Goal: Use online tool/utility: Use online tool/utility

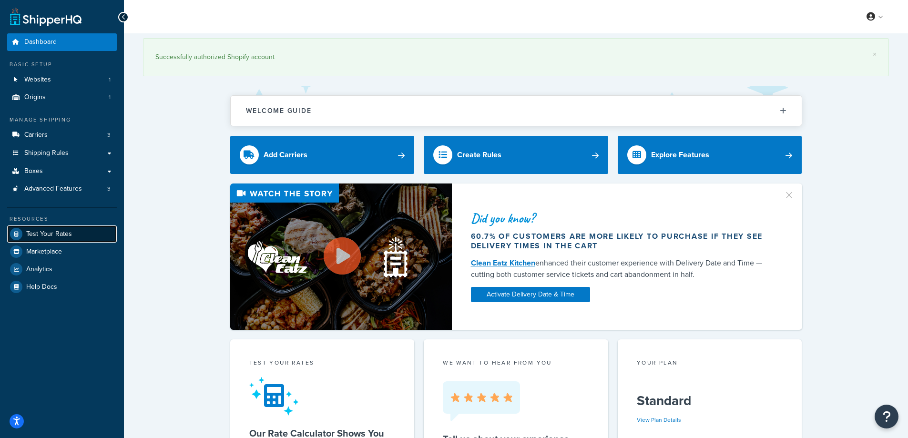
click at [58, 231] on span "Test Your Rates" at bounding box center [49, 234] width 46 height 8
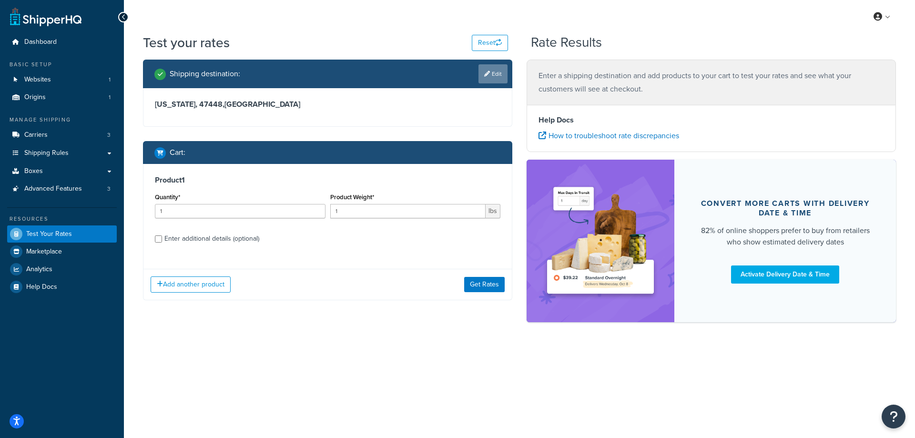
click at [494, 71] on link "Edit" at bounding box center [492, 73] width 29 height 19
select select "IN"
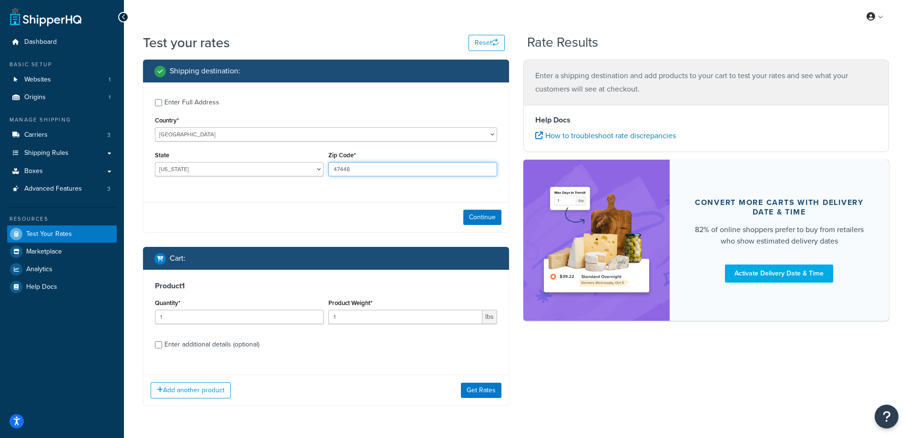
drag, startPoint x: 363, startPoint y: 171, endPoint x: 325, endPoint y: 169, distance: 37.2
click at [326, 169] on div "Zip Code* 47448" at bounding box center [412, 166] width 173 height 35
paste input "46060"
type input "46060"
click at [322, 186] on div "Enter Full Address Country* [GEOGRAPHIC_DATA] [GEOGRAPHIC_DATA] [GEOGRAPHIC_DAT…" at bounding box center [325, 138] width 365 height 112
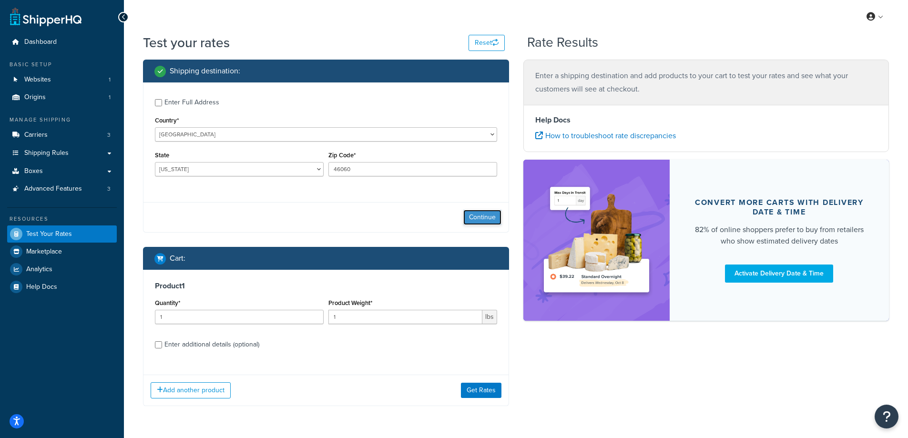
click at [482, 217] on button "Continue" at bounding box center [482, 217] width 38 height 15
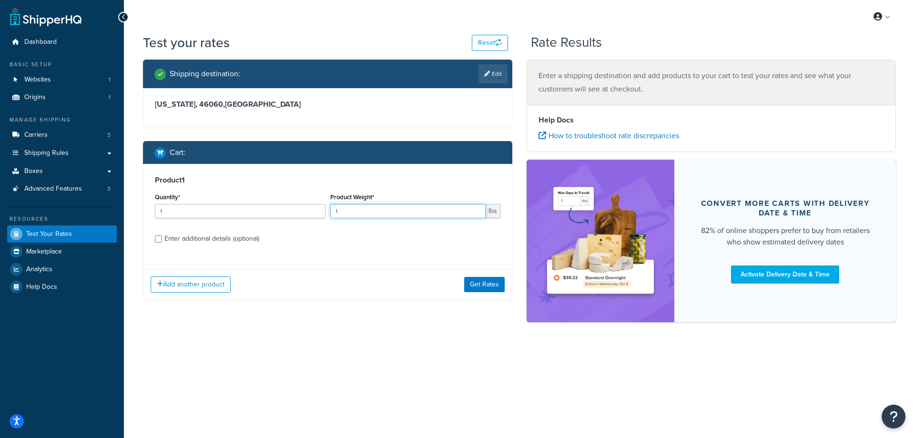
click at [333, 211] on input "1" at bounding box center [408, 211] width 156 height 14
paste input "0.60"
type input "0.60"
click at [249, 217] on input "1" at bounding box center [240, 211] width 171 height 14
type input "100"
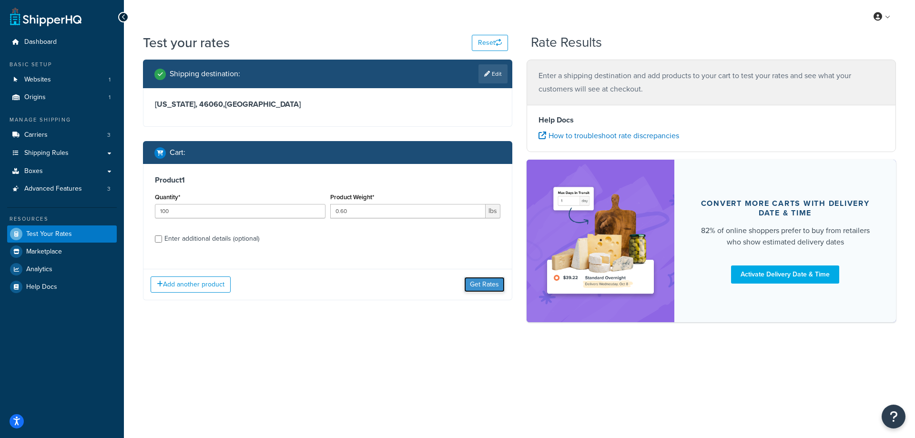
click at [490, 286] on button "Get Rates" at bounding box center [484, 284] width 41 height 15
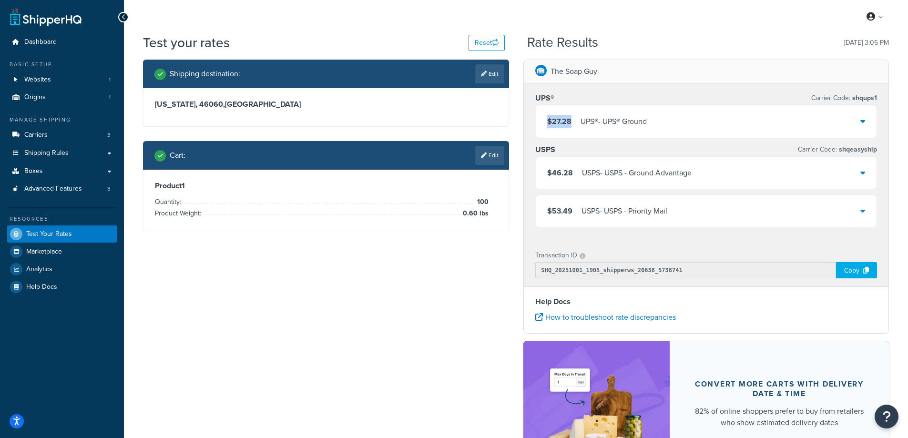
drag, startPoint x: 574, startPoint y: 121, endPoint x: 547, endPoint y: 121, distance: 26.7
click at [547, 121] on div "$27.28 UPS® - UPS® Ground" at bounding box center [597, 121] width 100 height 13
copy span "$27.28"
